Goal: Obtain resource: Download file/media

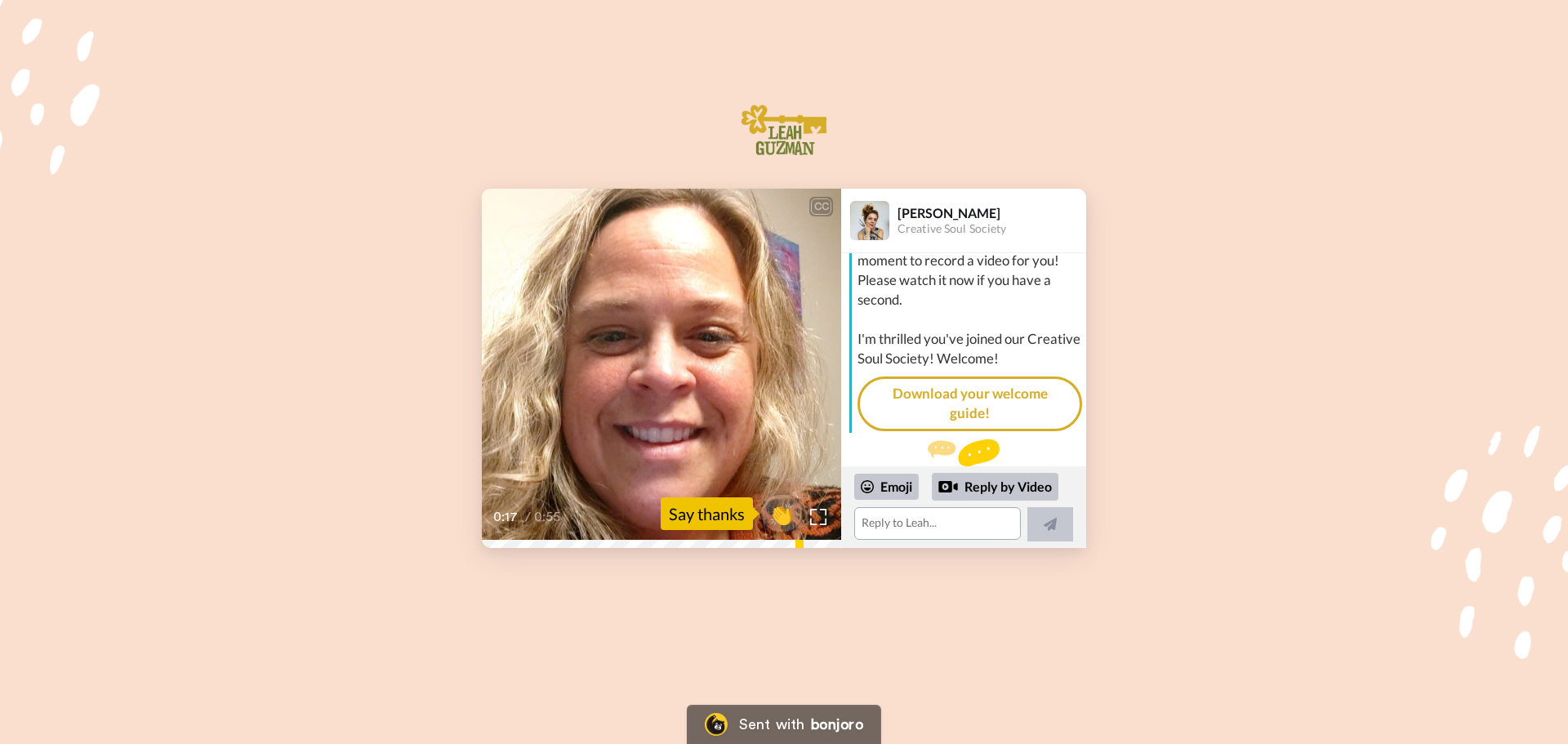
scroll to position [67, 0]
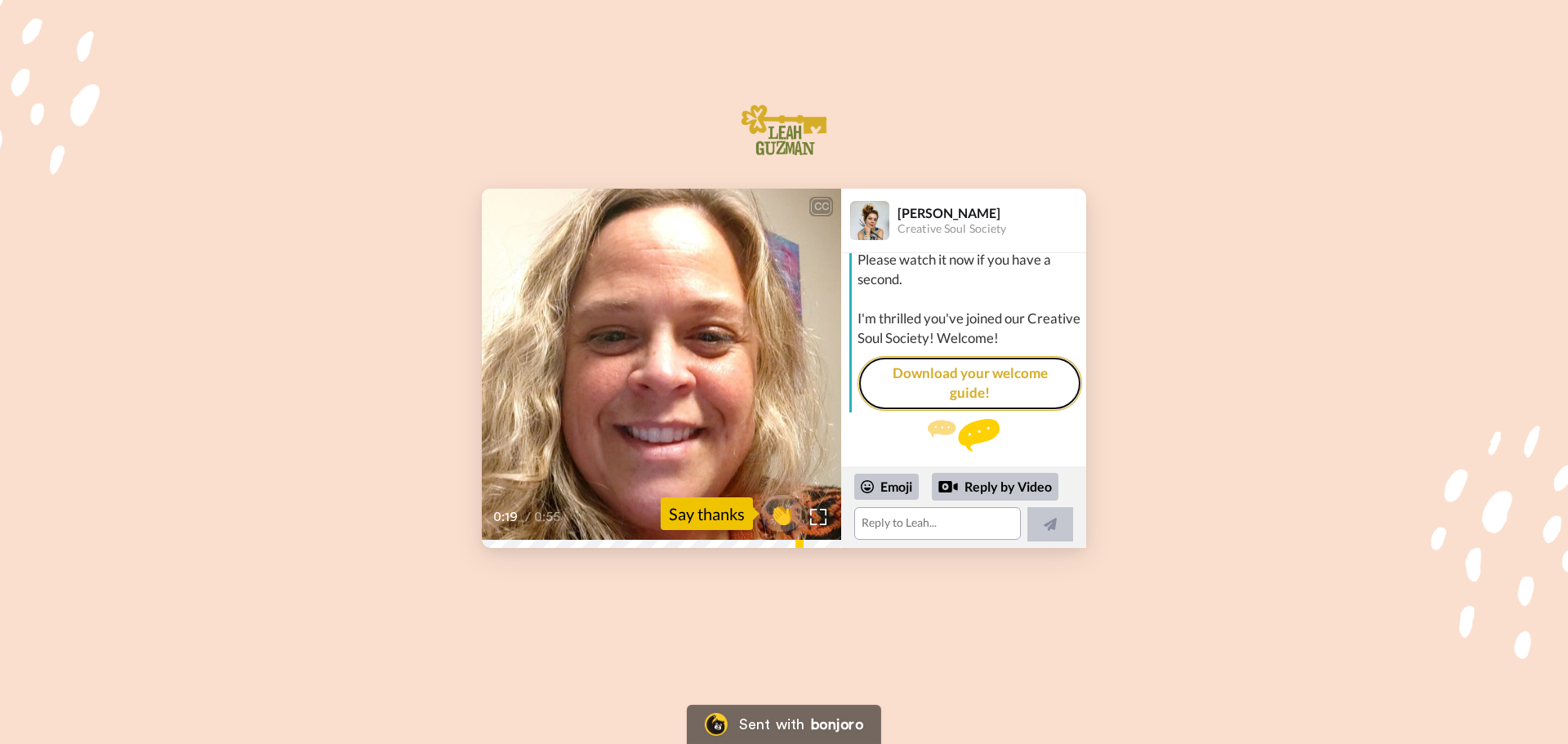
click at [1003, 368] on link "Download your welcome guide!" at bounding box center [969, 384] width 224 height 55
click at [943, 529] on textarea at bounding box center [937, 523] width 166 height 33
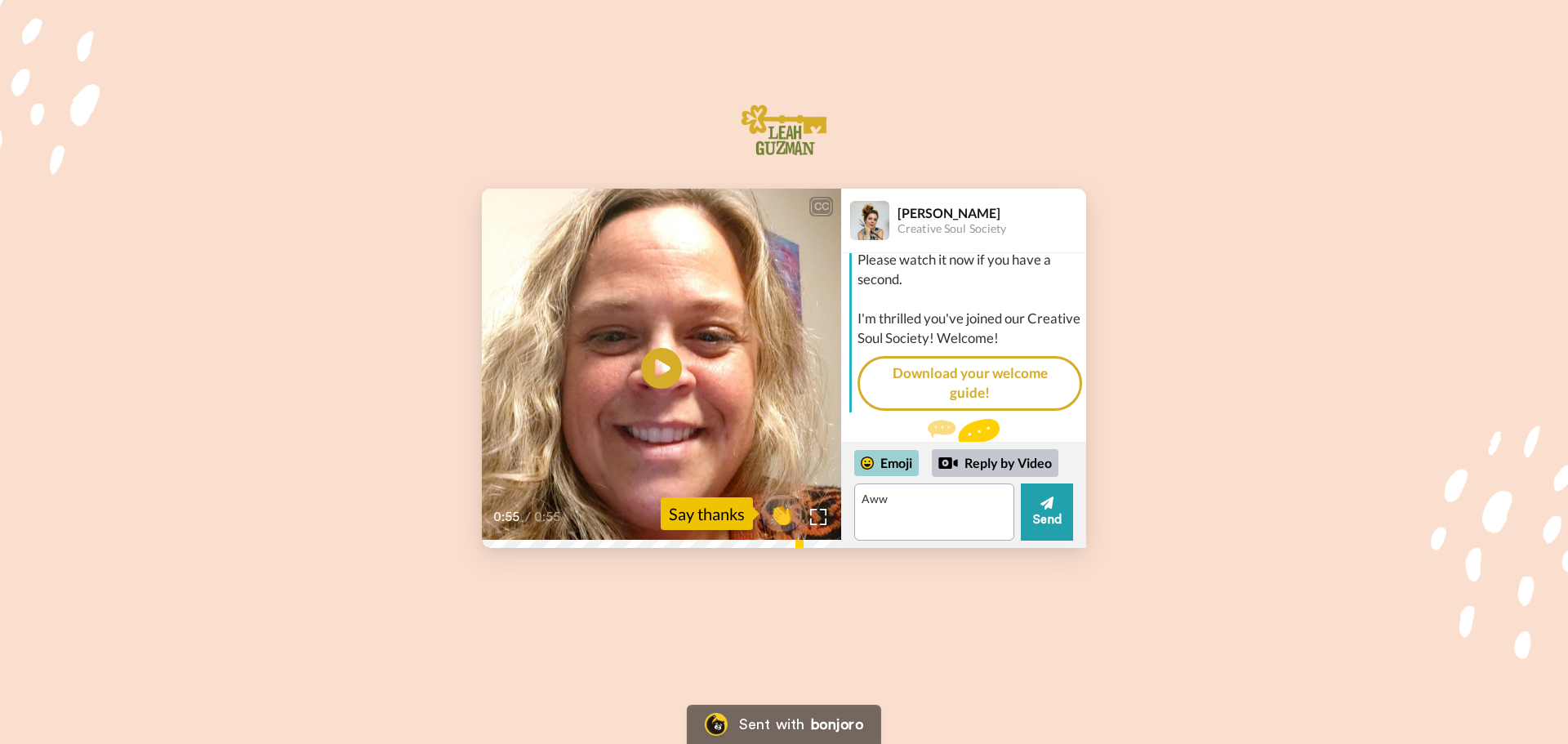
click at [877, 457] on div "Emoji" at bounding box center [886, 463] width 64 height 26
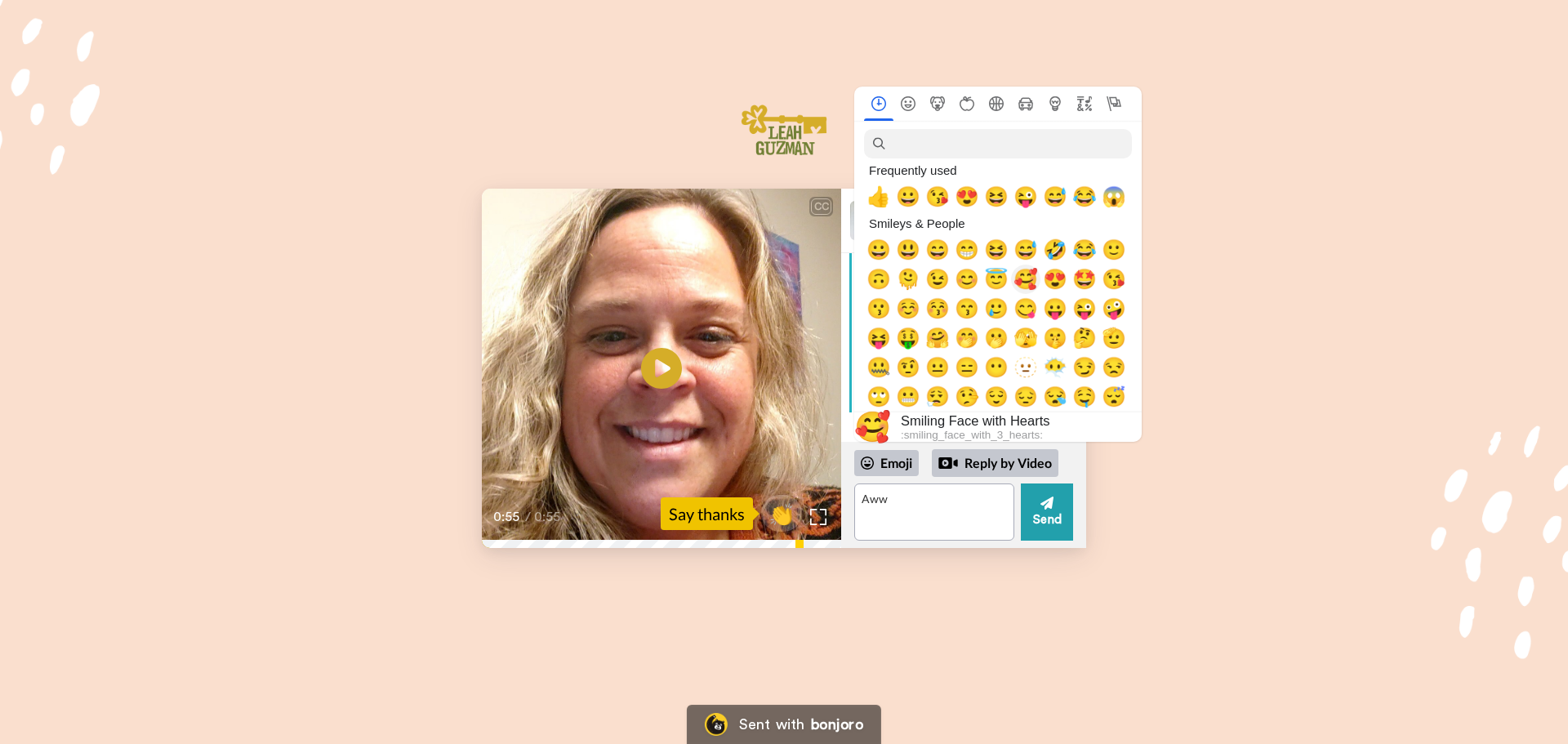
click at [1027, 279] on span "🥰" at bounding box center [1026, 279] width 25 height 23
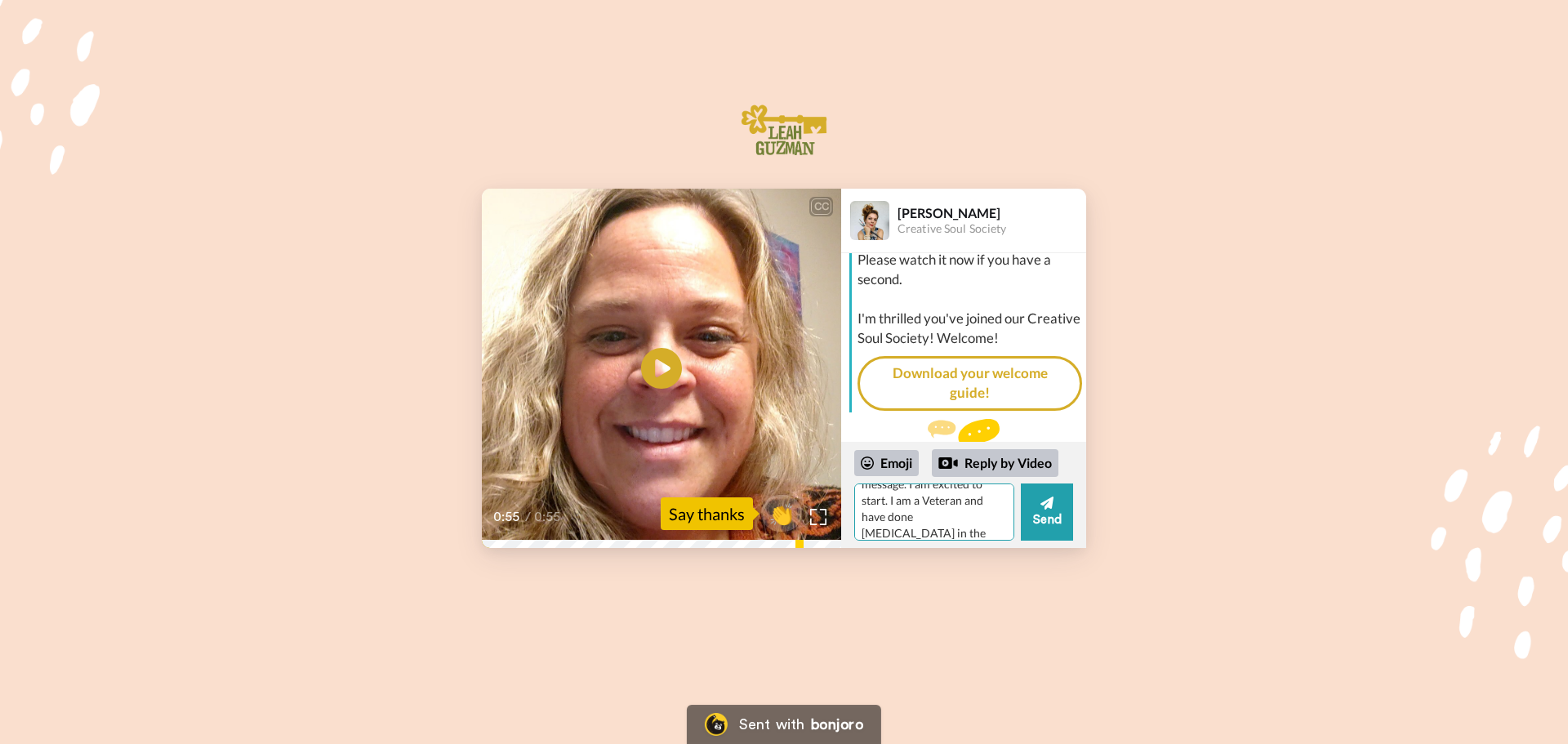
scroll to position [47, 0]
click at [1227, 460] on div "CC Play/Pause 0:55 / 0:55 👏 Say thanks [PERSON_NAME] Creative Soul Society [PER…" at bounding box center [784, 368] width 1568 height 359
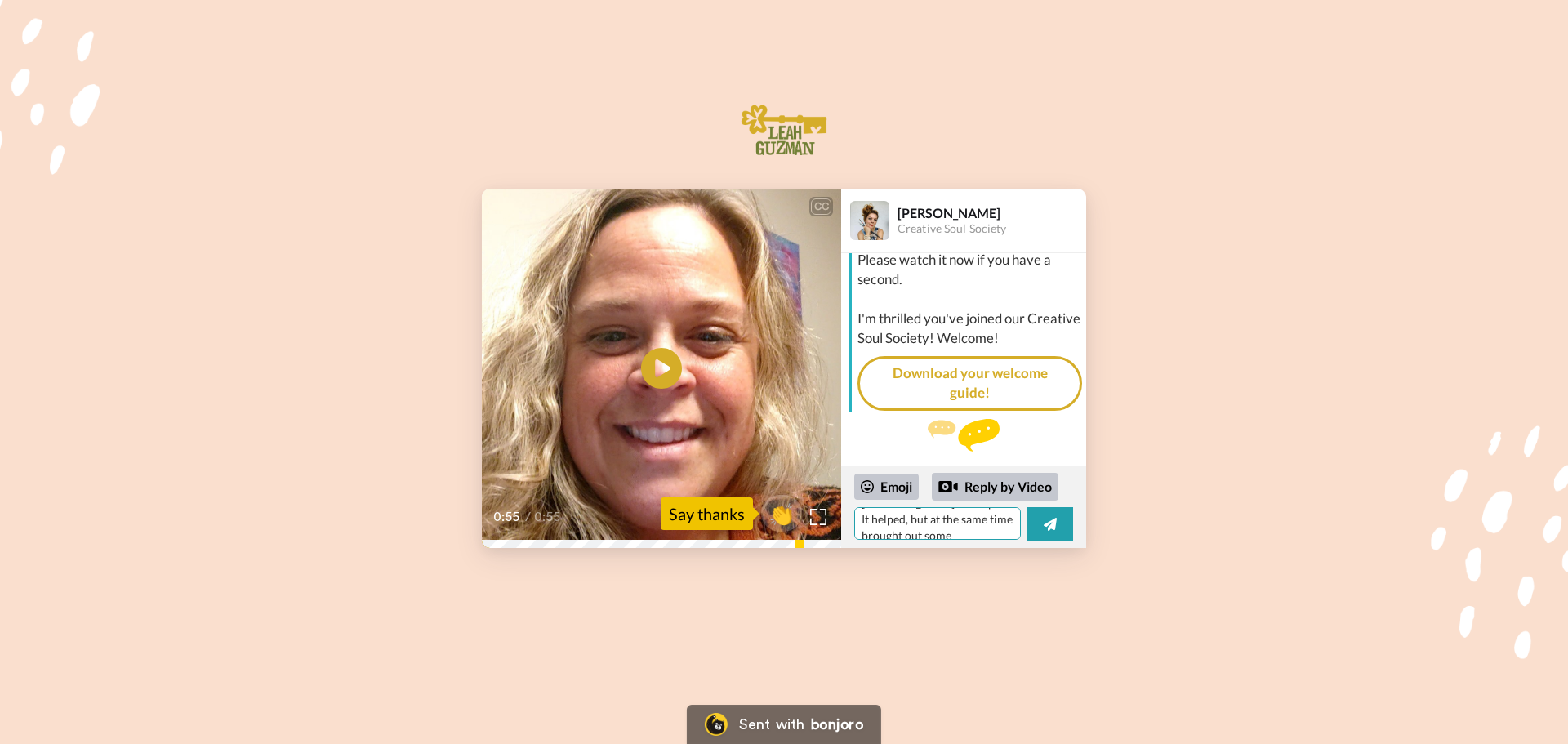
scroll to position [80, 0]
click at [1004, 524] on textarea "Aww 🥰such a hearfelt message. I am excited to start. I am a Veteran and have do…" at bounding box center [937, 523] width 166 height 33
click at [889, 508] on textarea "Aww 🥰such a hearfelt message. I am excited to start. I am a Veteran and have do…" at bounding box center [933, 511] width 160 height 57
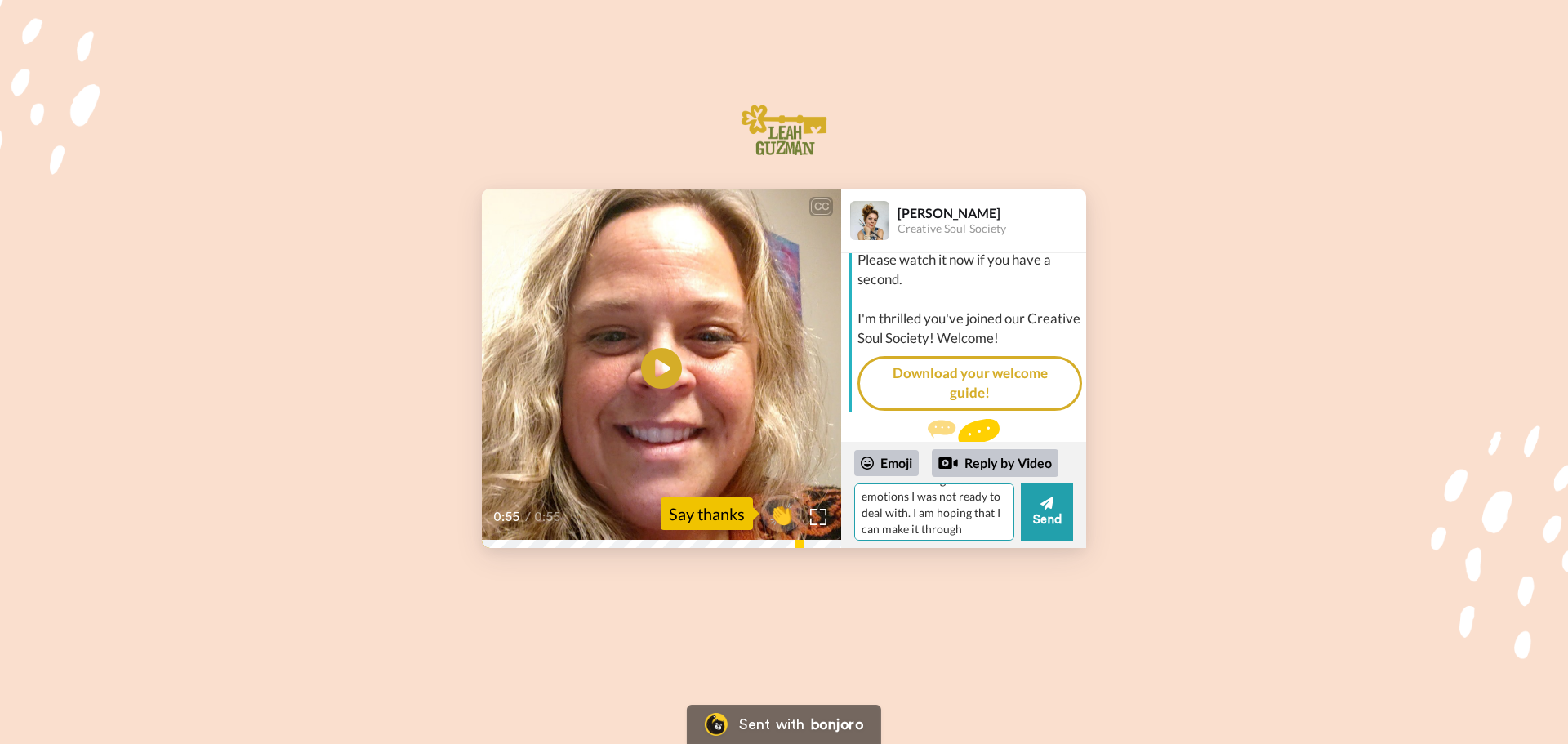
scroll to position [121, 0]
click at [919, 524] on textarea "Aww 🥰such a hearfelt message. I am excited to start. I am a Veteran and have do…" at bounding box center [933, 511] width 160 height 57
type textarea "Aww 🥰such a hearfelt message. I am excited to start. I am a Veteran and have do…"
click at [1044, 507] on icon at bounding box center [1047, 502] width 13 height 16
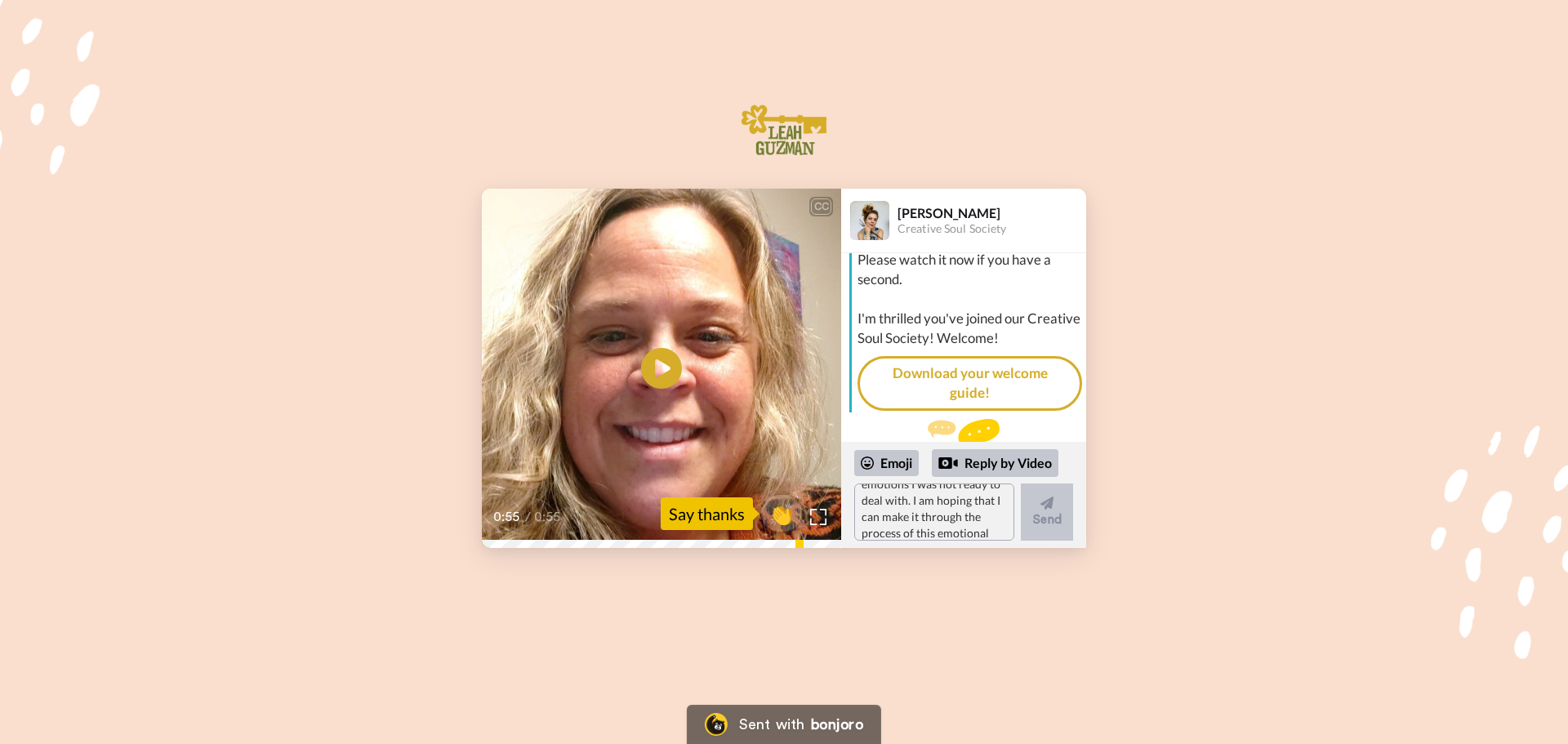
scroll to position [0, 0]
